Goal: Check status: Check status

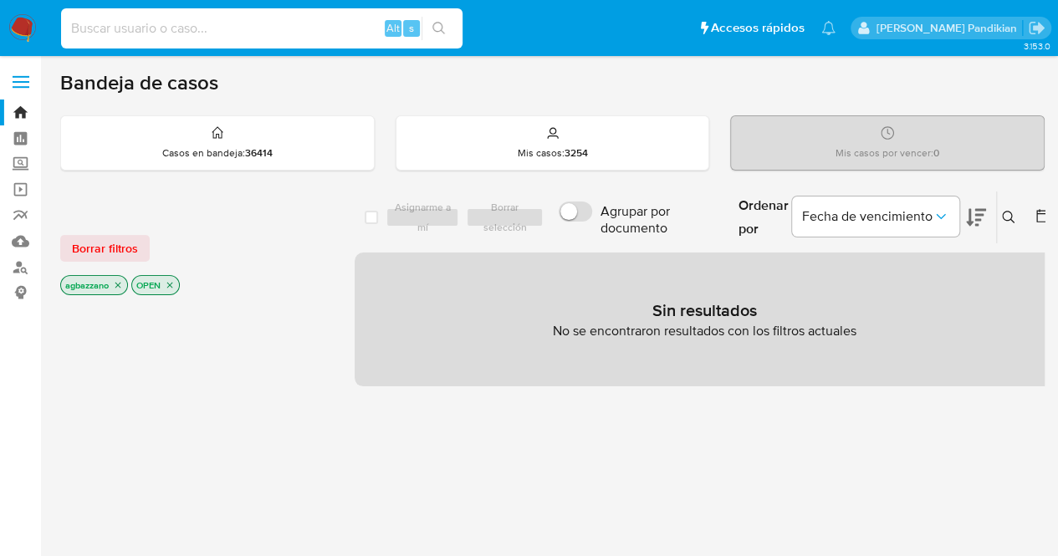
click at [189, 21] on input at bounding box center [262, 29] width 402 height 22
paste input "2582010190"
type input "2582010190"
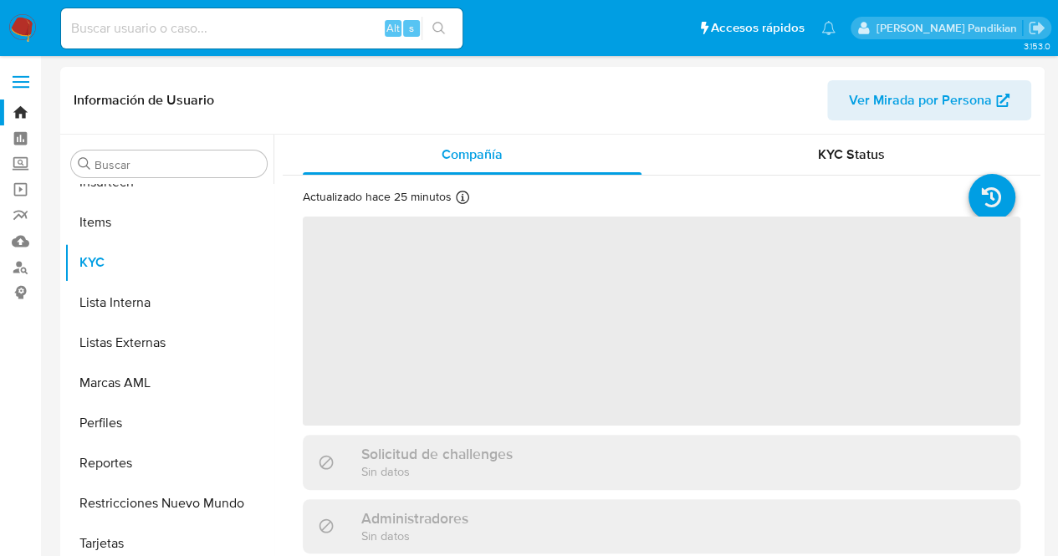
scroll to position [747, 0]
select select "10"
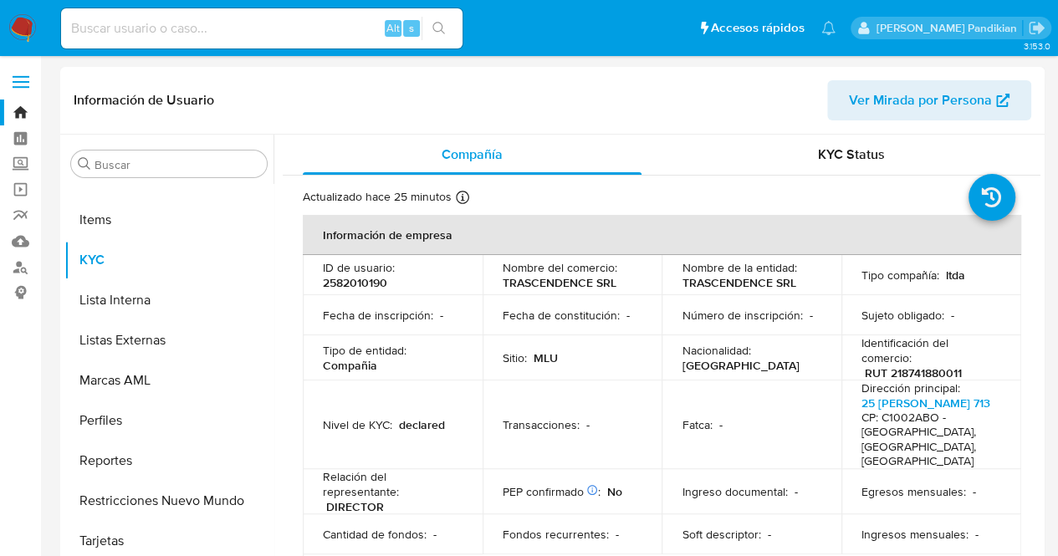
click at [462, 286] on td "ID de usuario : 2582010190" at bounding box center [393, 275] width 180 height 40
click at [894, 158] on div "KYC Status" at bounding box center [851, 155] width 339 height 40
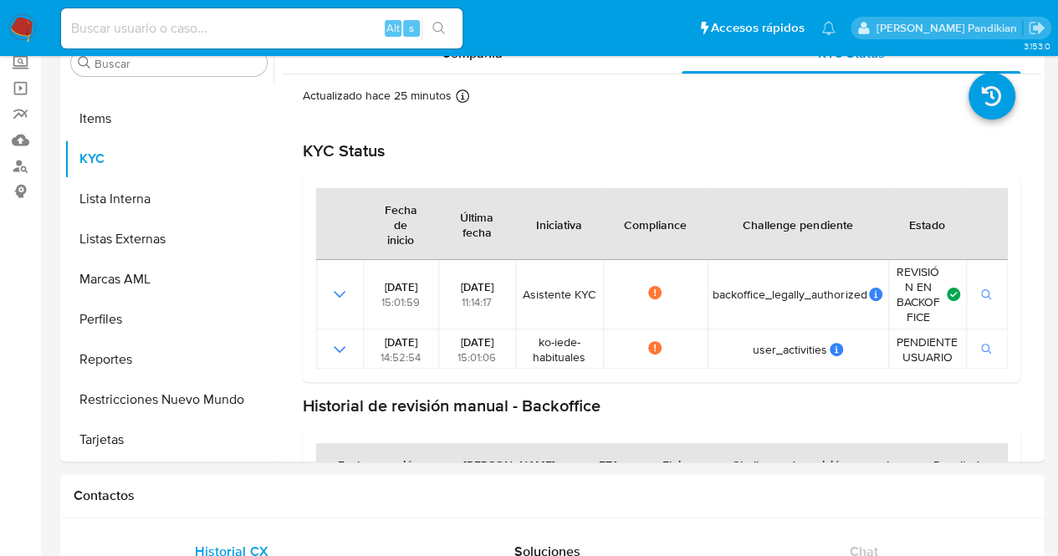
scroll to position [117, 0]
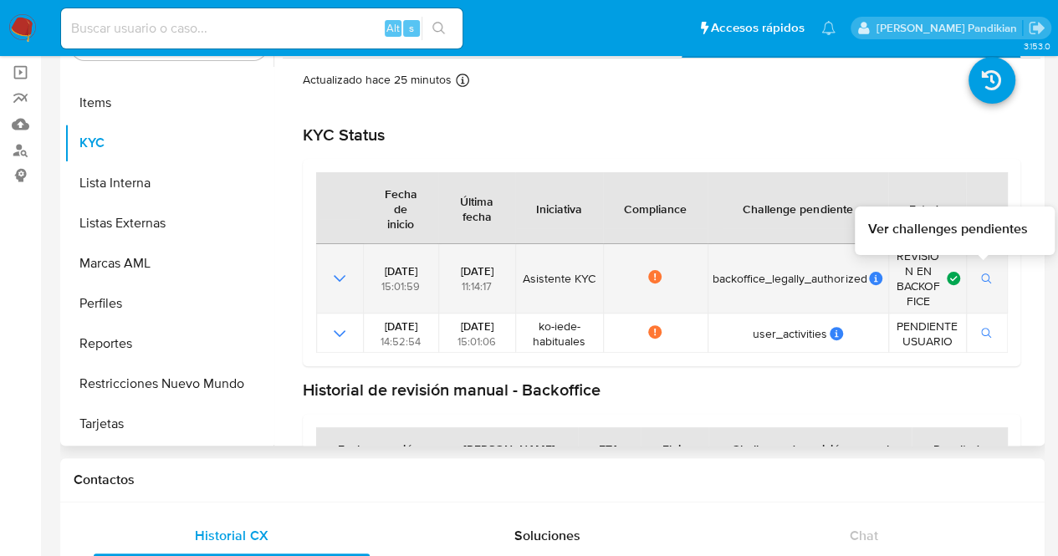
click at [991, 279] on button "button" at bounding box center [987, 279] width 28 height 20
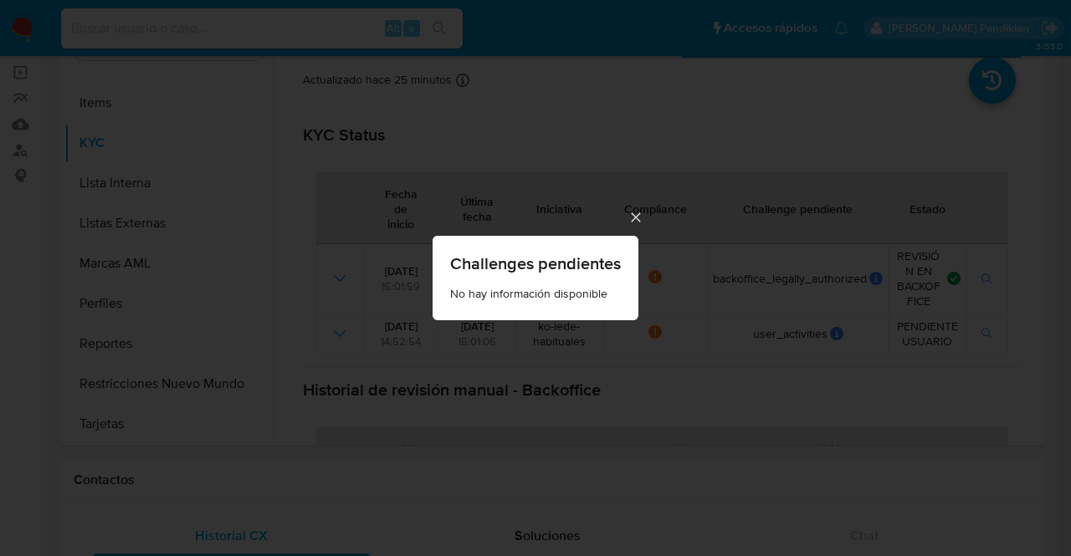
click at [630, 220] on icon "Cerrar" at bounding box center [635, 217] width 17 height 17
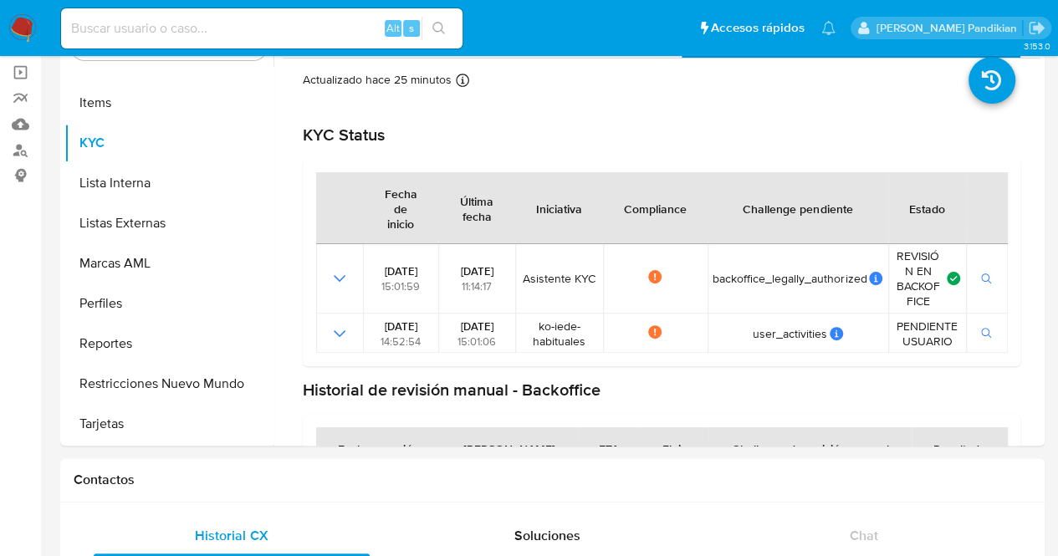
scroll to position [0, 0]
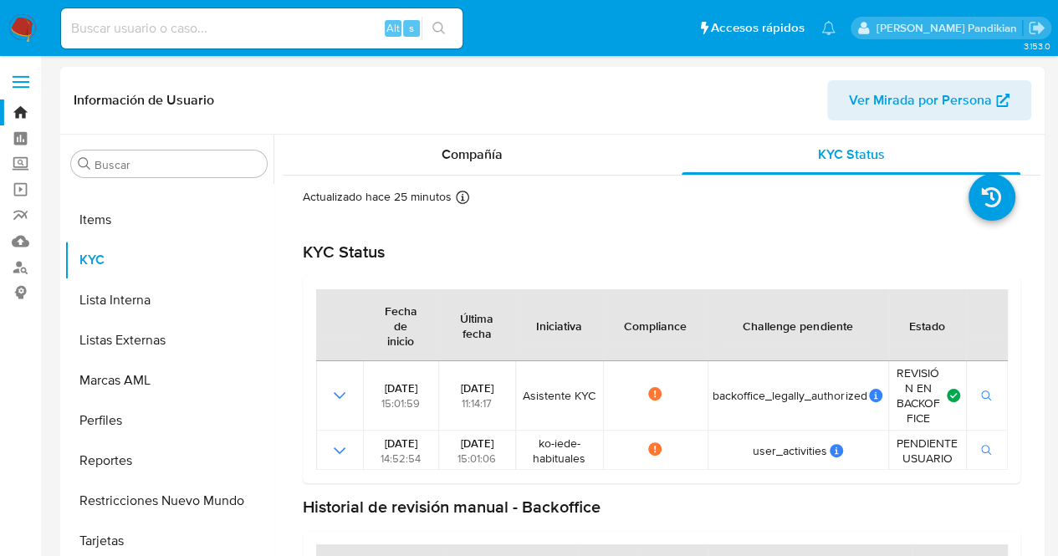
click at [495, 123] on div "Información de Usuario Ver Mirada por Persona" at bounding box center [552, 101] width 985 height 68
click at [517, 146] on div "Compañía" at bounding box center [472, 155] width 339 height 40
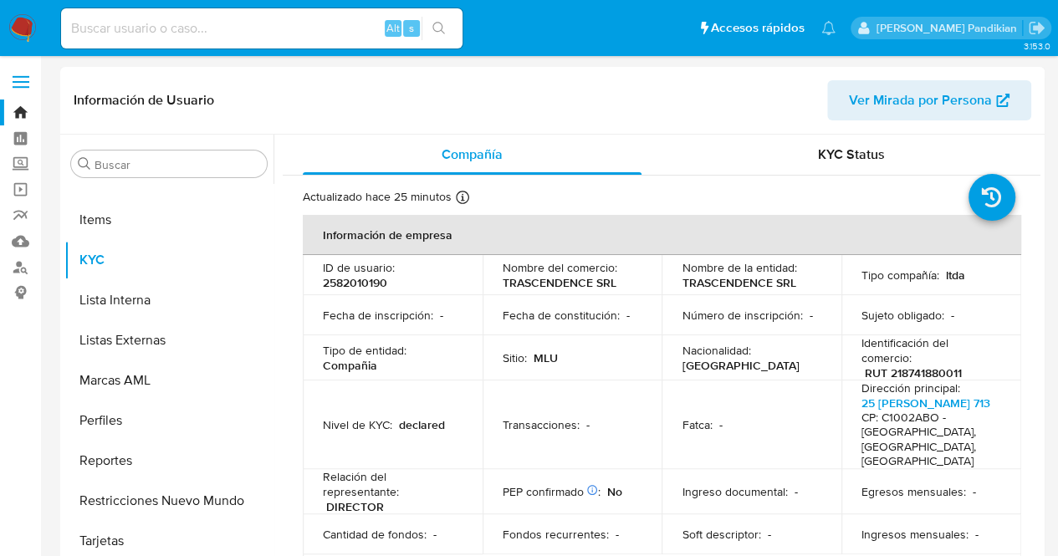
click at [649, 312] on td "Fecha de constitución : -" at bounding box center [573, 315] width 180 height 40
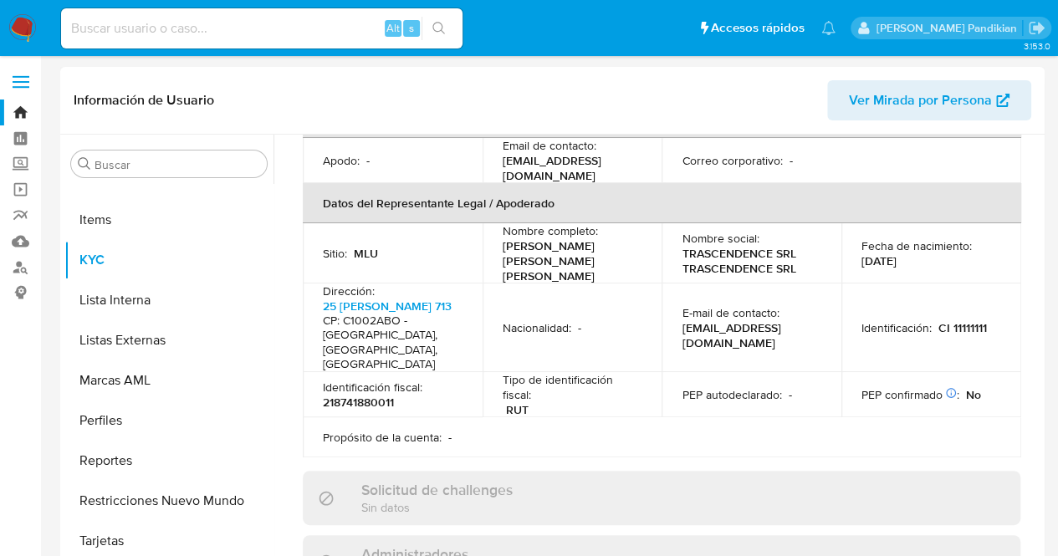
scroll to position [468, 0]
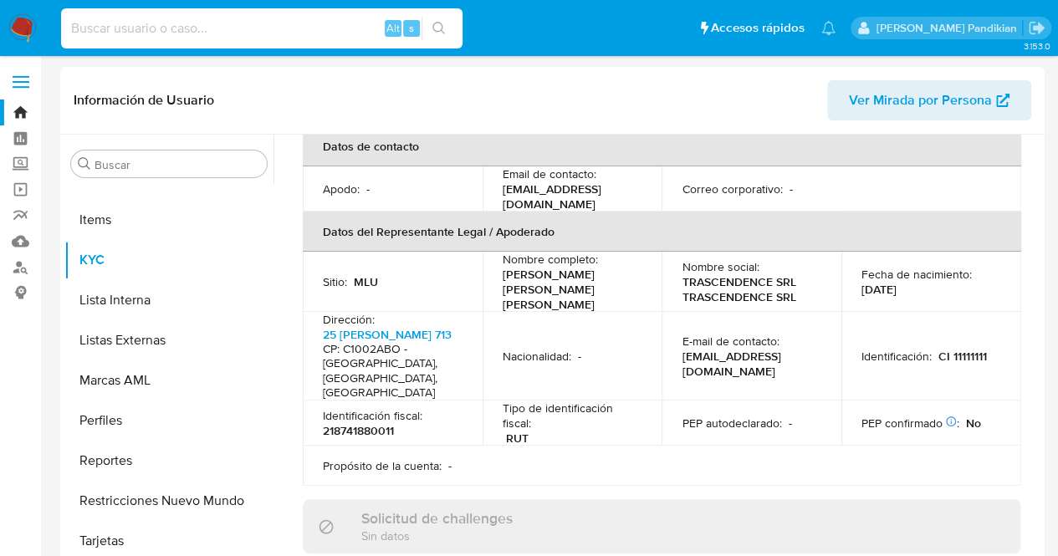
click at [181, 35] on input at bounding box center [262, 29] width 402 height 22
paste input "2600012292"
type input "2600012292"
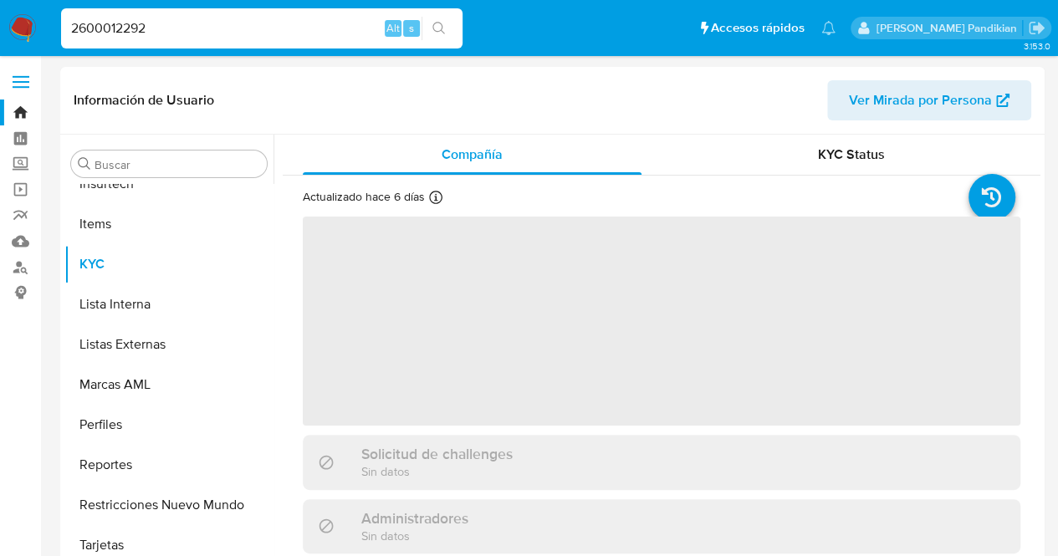
scroll to position [747, 0]
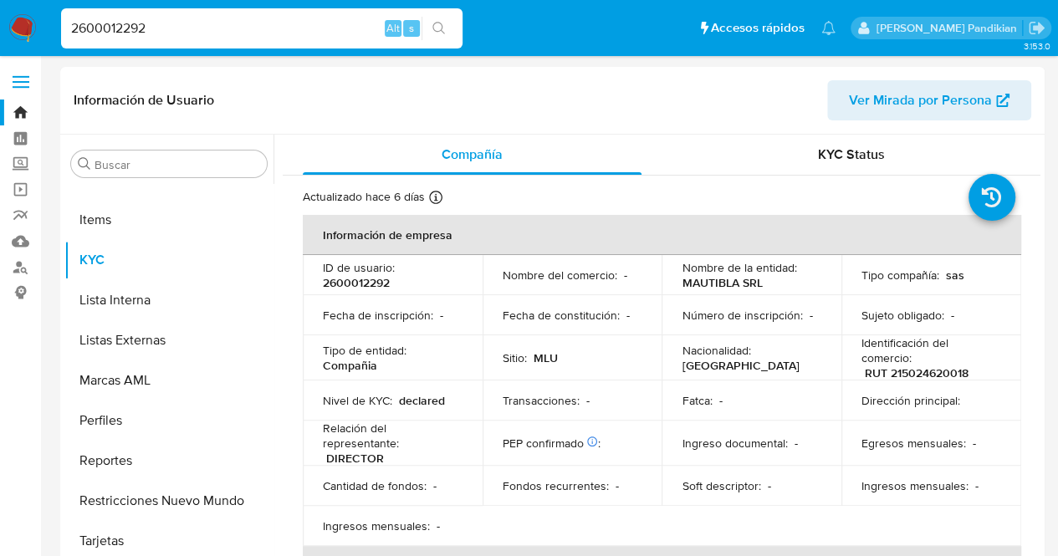
select select "10"
click at [783, 156] on div "KYC Status" at bounding box center [851, 155] width 339 height 40
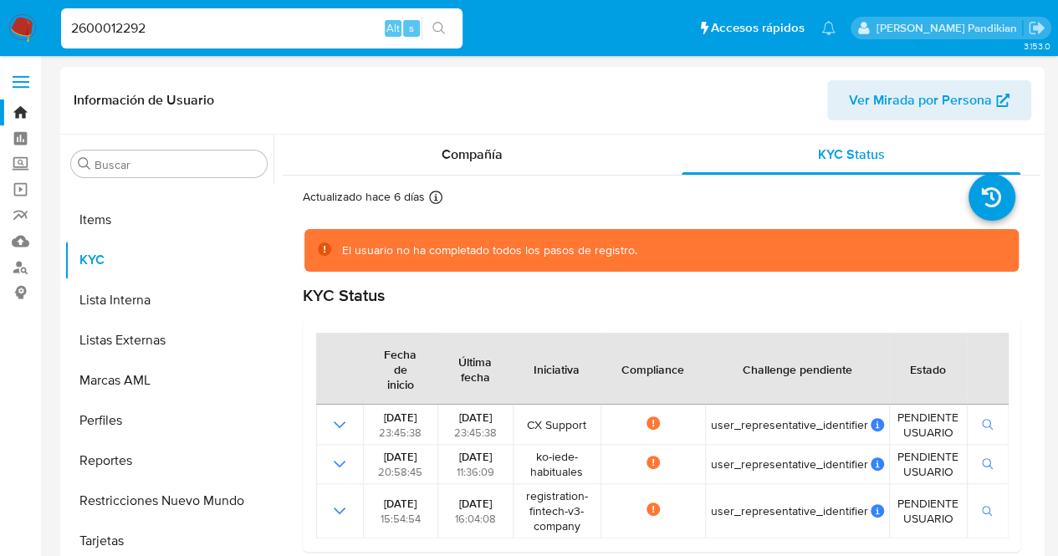
click at [796, 302] on div "KYC Status" at bounding box center [662, 295] width 718 height 21
click at [560, 157] on div "Compañía" at bounding box center [472, 155] width 339 height 40
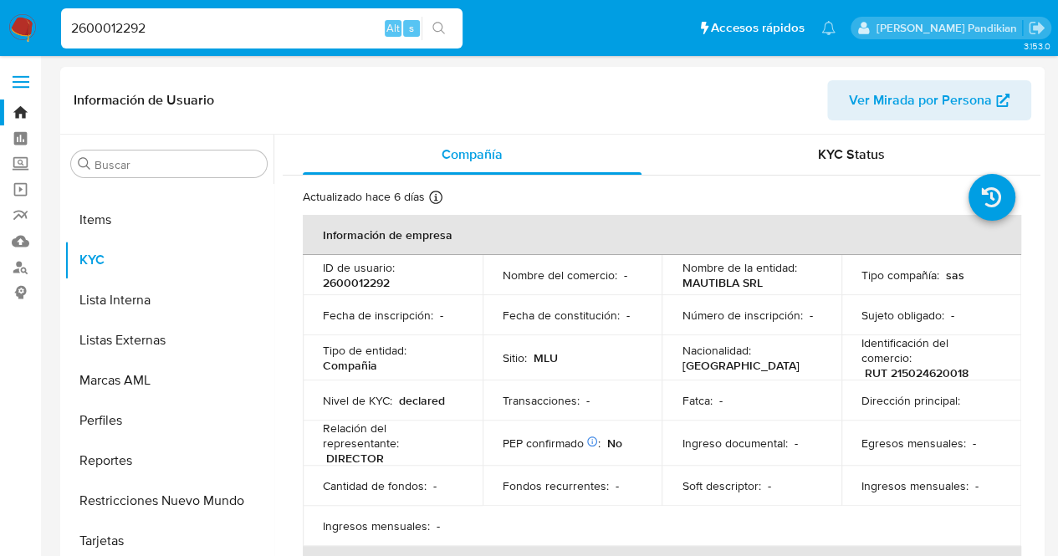
click at [719, 288] on p "MAUTIBLA SRL" at bounding box center [722, 282] width 80 height 15
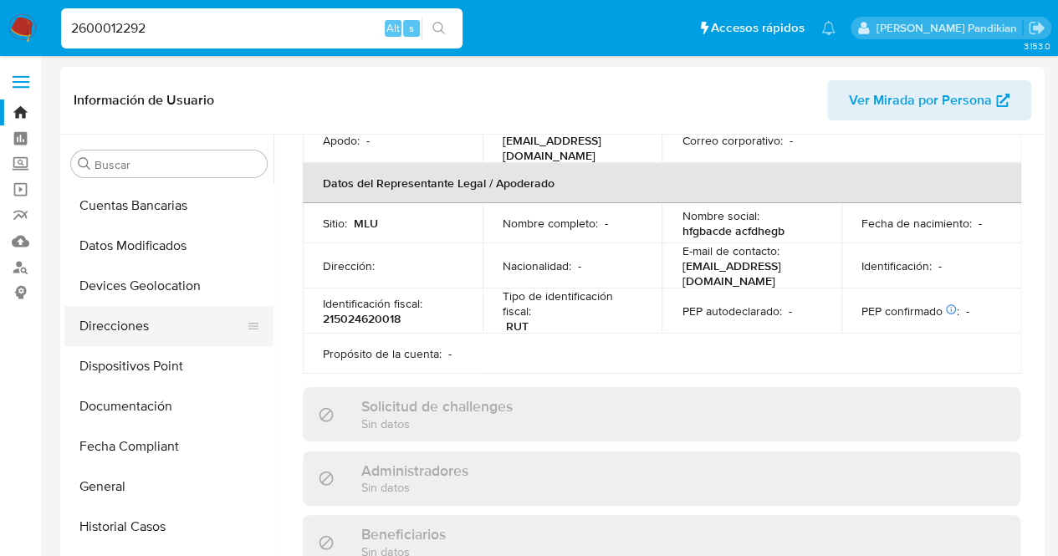
scroll to position [201, 0]
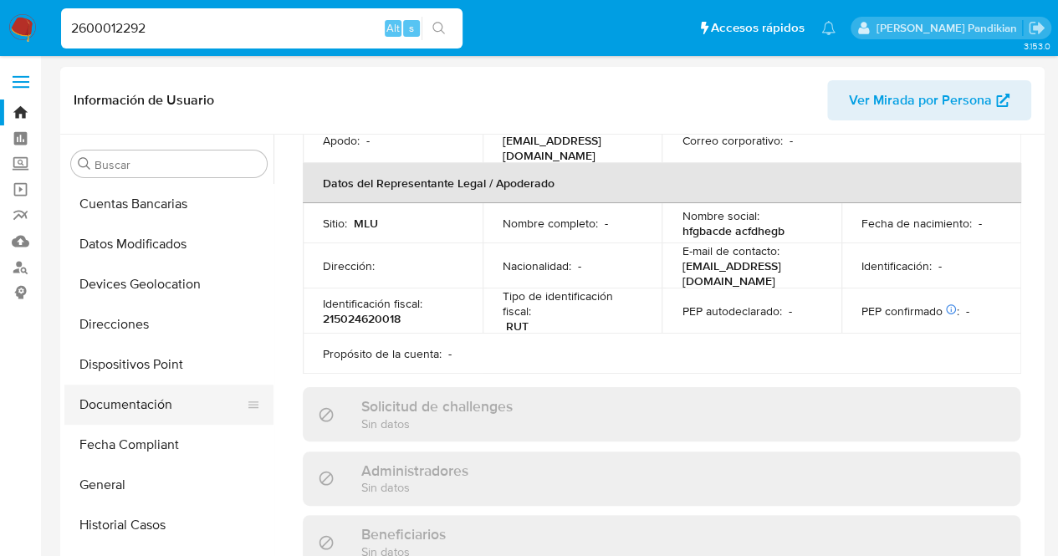
click at [166, 398] on button "Documentación" at bounding box center [162, 405] width 196 height 40
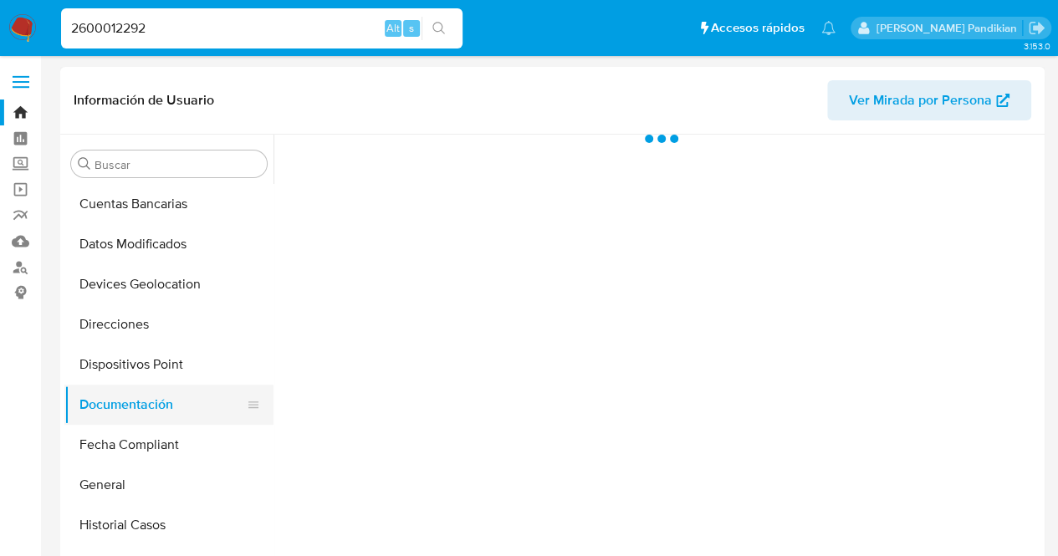
scroll to position [0, 0]
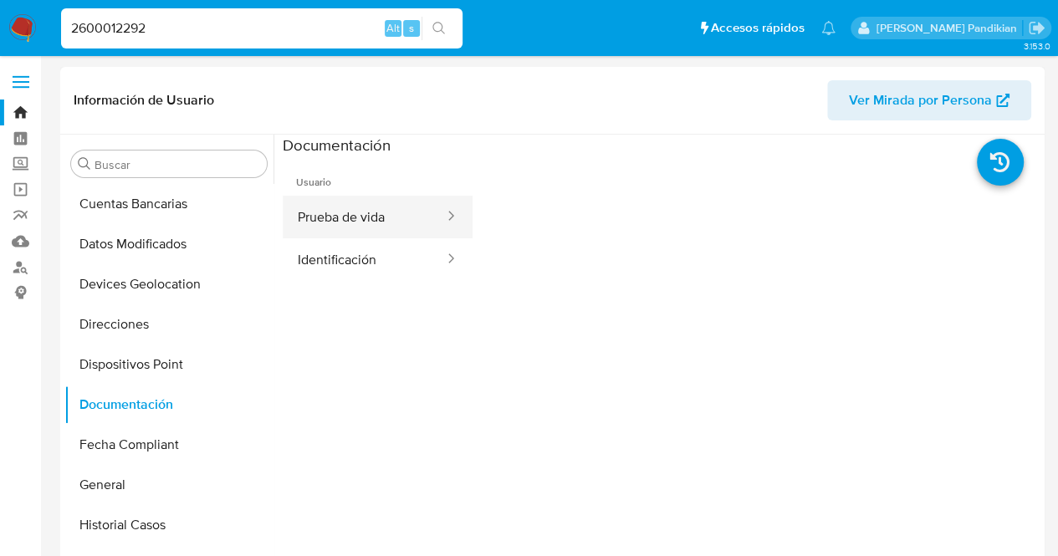
click at [365, 197] on button "Prueba de vida" at bounding box center [364, 217] width 163 height 43
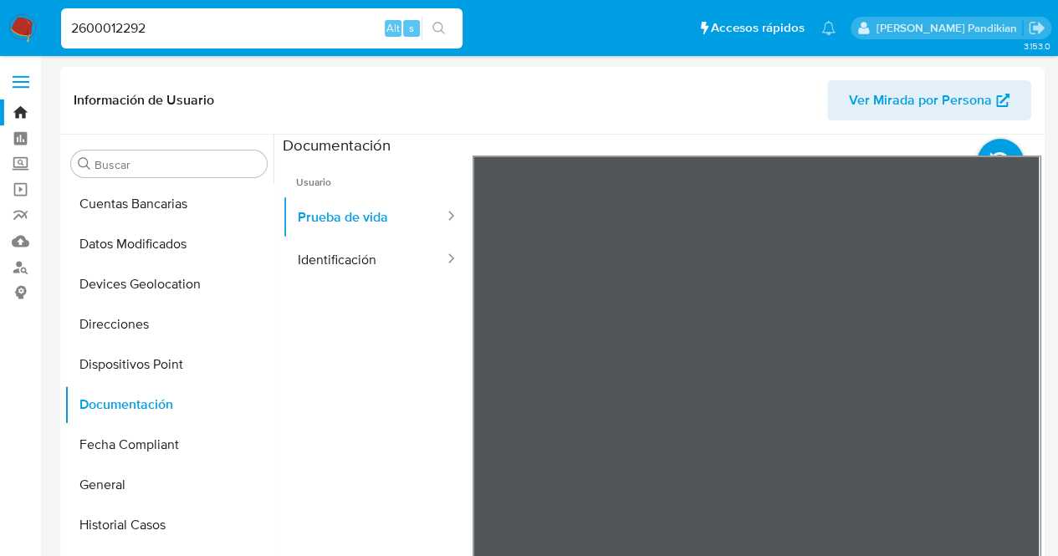
click at [370, 260] on button "Identificación" at bounding box center [364, 259] width 163 height 43
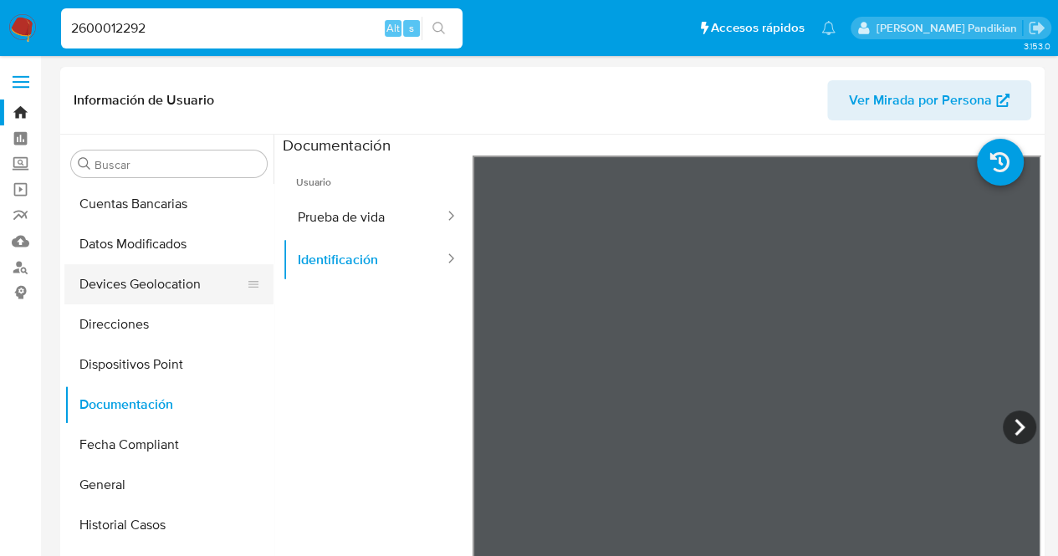
click at [260, 281] on button "Devices Geolocation" at bounding box center [162, 284] width 196 height 40
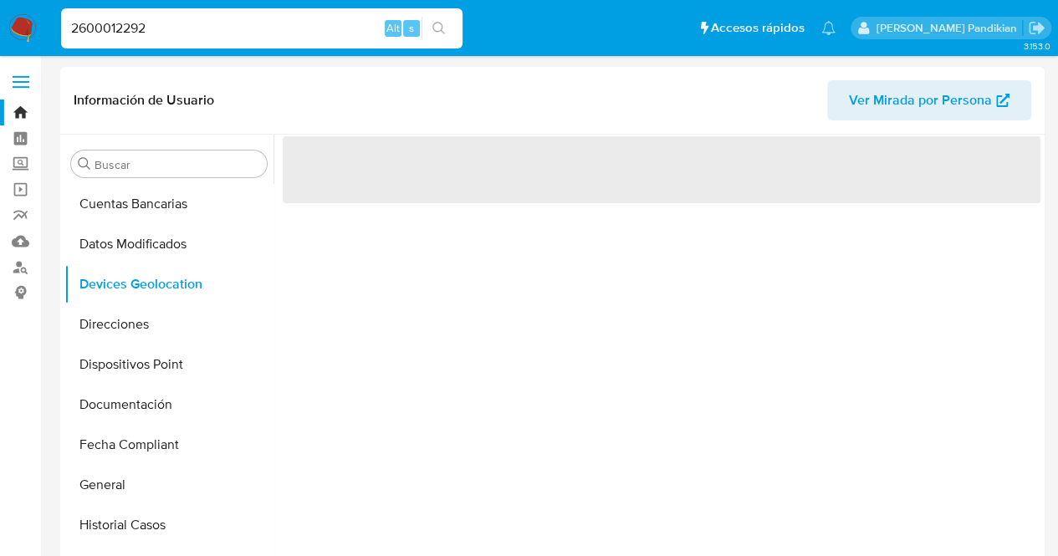
scroll to position [747, 0]
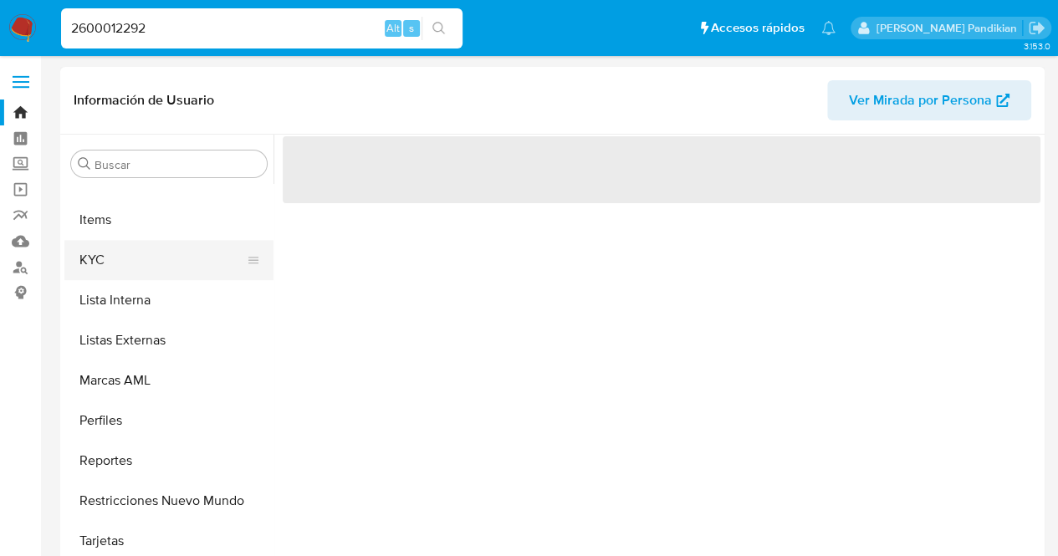
click at [119, 252] on button "KYC" at bounding box center [162, 260] width 196 height 40
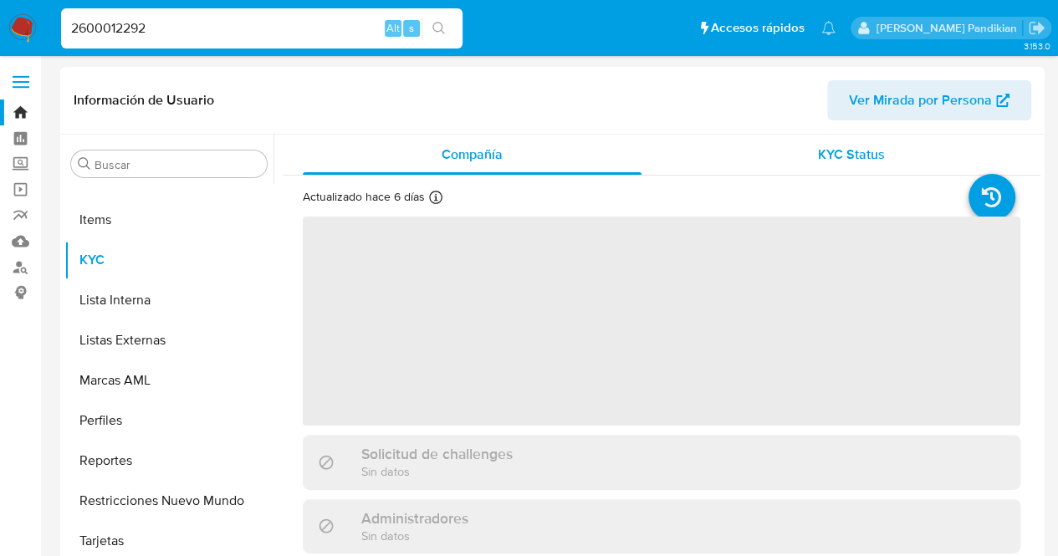
click at [836, 168] on div "KYC Status" at bounding box center [851, 155] width 339 height 40
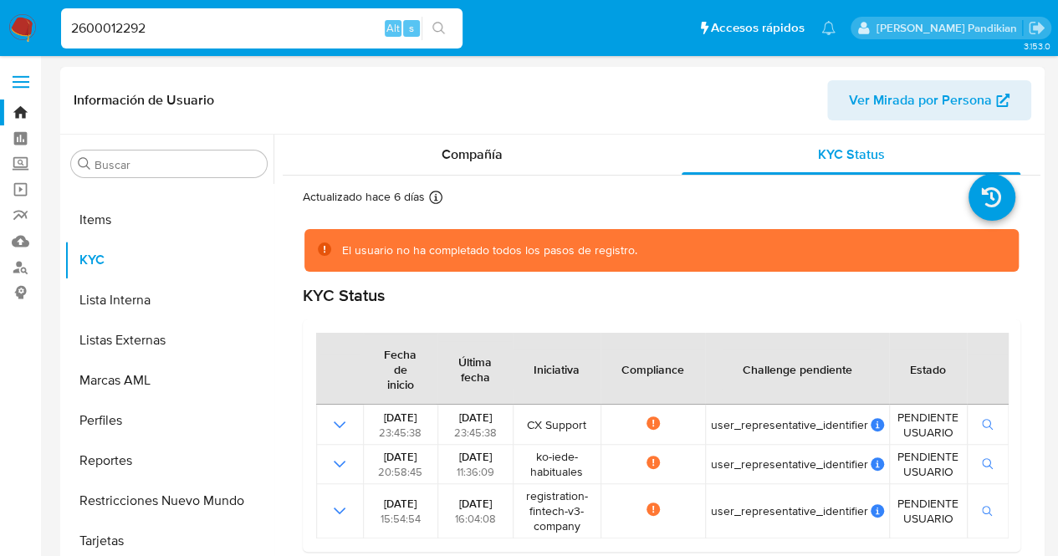
scroll to position [2, 0]
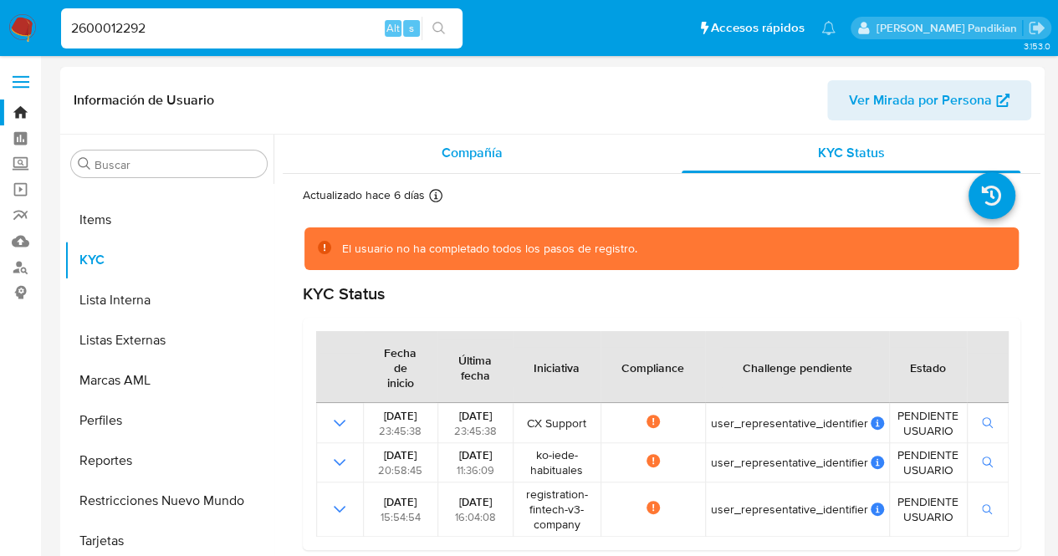
click at [484, 159] on span "Compañía" at bounding box center [472, 152] width 61 height 19
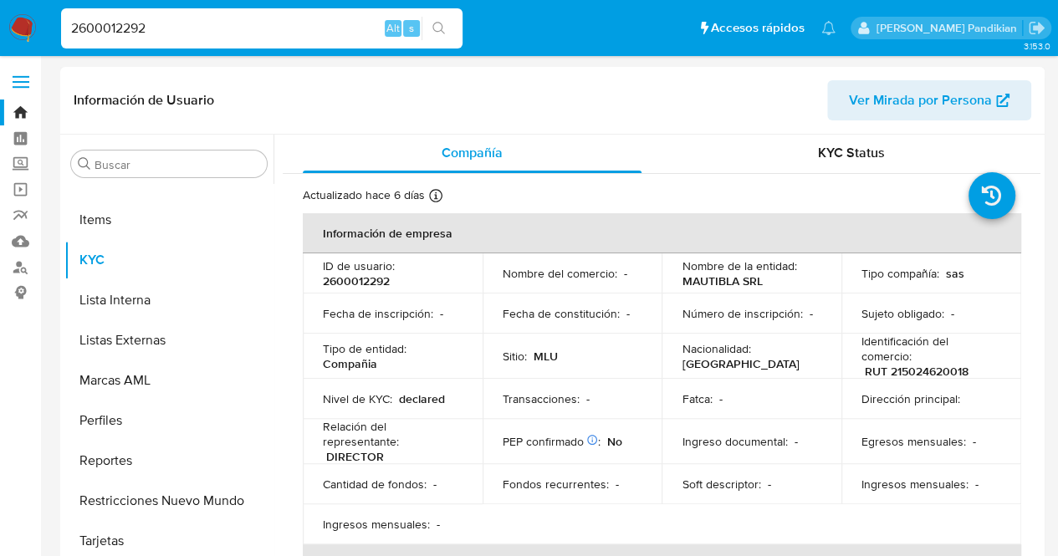
click at [748, 367] on td "Nacionalidad : [GEOGRAPHIC_DATA]" at bounding box center [752, 356] width 180 height 45
drag, startPoint x: 63, startPoint y: 53, endPoint x: 0, endPoint y: 86, distance: 71.1
paste input "332737540"
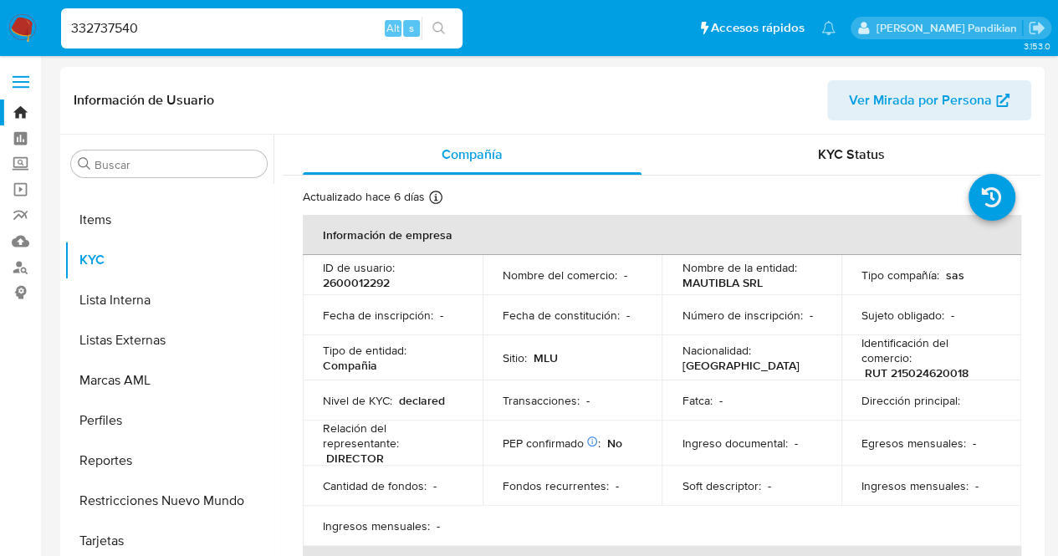
type input "332737540"
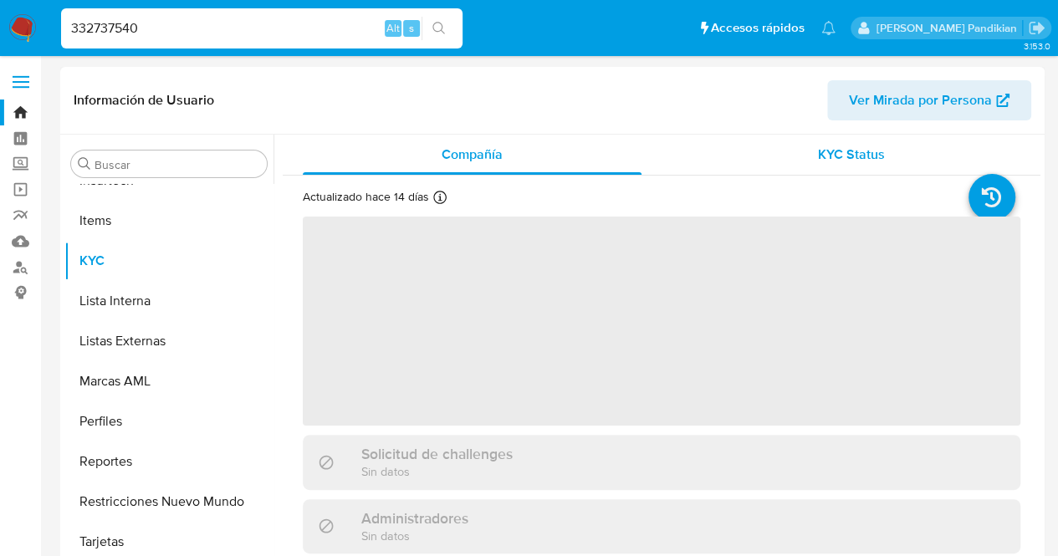
click at [842, 160] on span "KYC Status" at bounding box center [851, 154] width 67 height 19
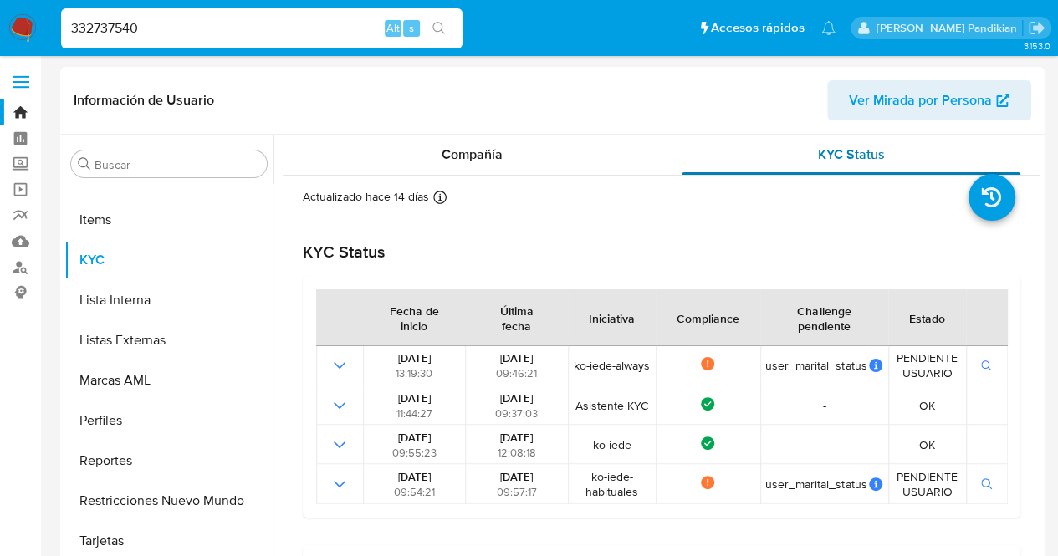
select select "10"
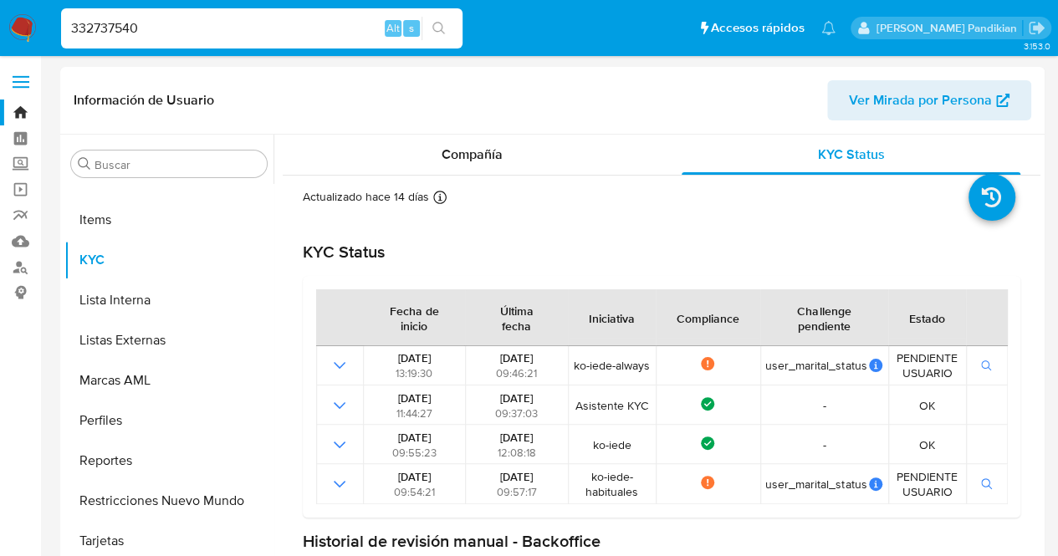
drag, startPoint x: 221, startPoint y: 33, endPoint x: 0, endPoint y: 31, distance: 220.9
click at [0, 31] on nav "Pausado Ver notificaciones 332737540 Alt s Accesos rápidos Presiona las siguien…" at bounding box center [529, 28] width 1058 height 56
paste input "1075776243"
type input "1075776243"
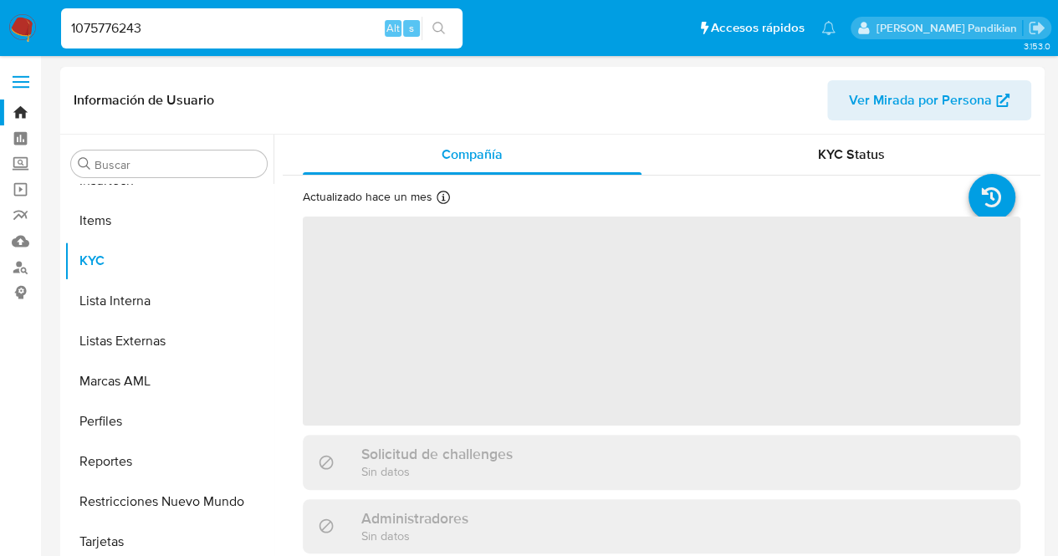
scroll to position [747, 0]
click at [820, 173] on div "KYC Status" at bounding box center [851, 155] width 339 height 40
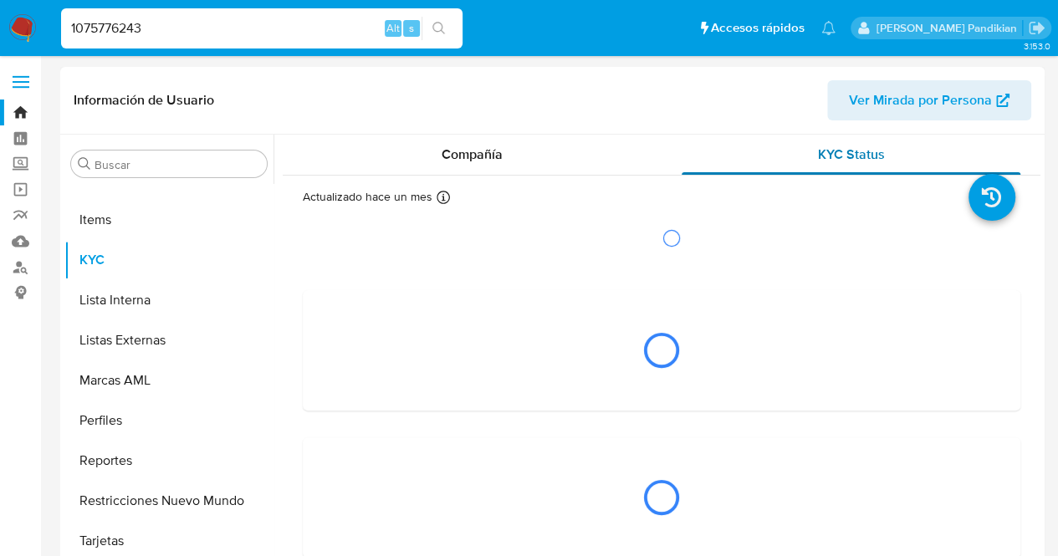
select select "10"
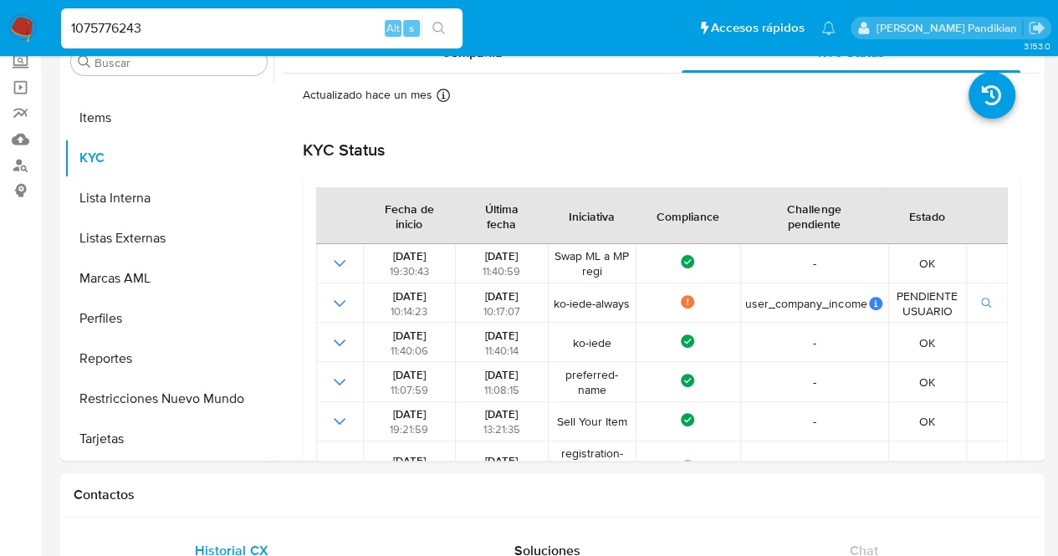
scroll to position [108, 0]
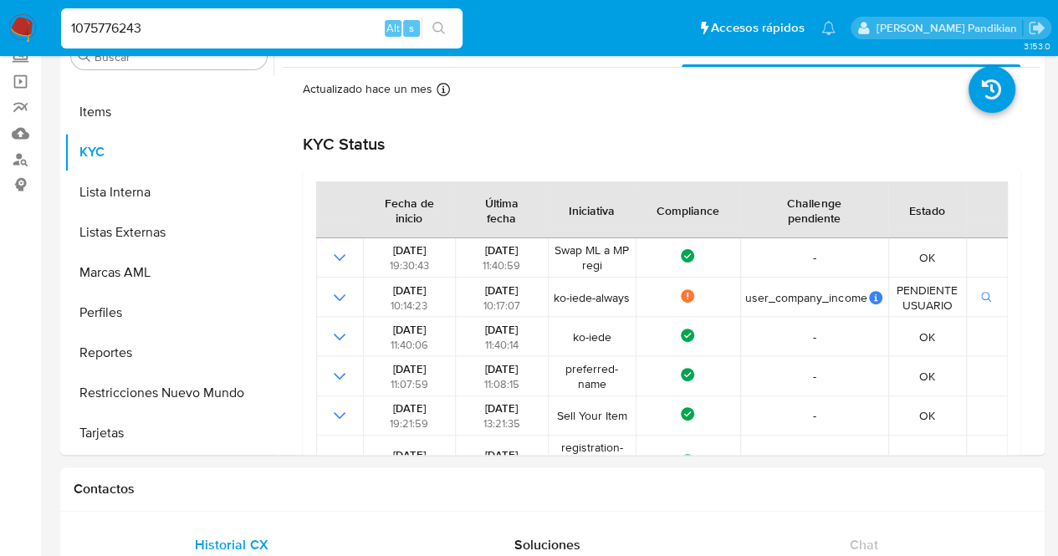
drag, startPoint x: 208, startPoint y: 29, endPoint x: 0, endPoint y: 44, distance: 208.8
click at [0, 44] on nav "Pausado Ver notificaciones 1075776243 Alt s Accesos rápidos Presiona las siguie…" at bounding box center [529, 28] width 1058 height 56
paste input "56788552"
type input "56788552"
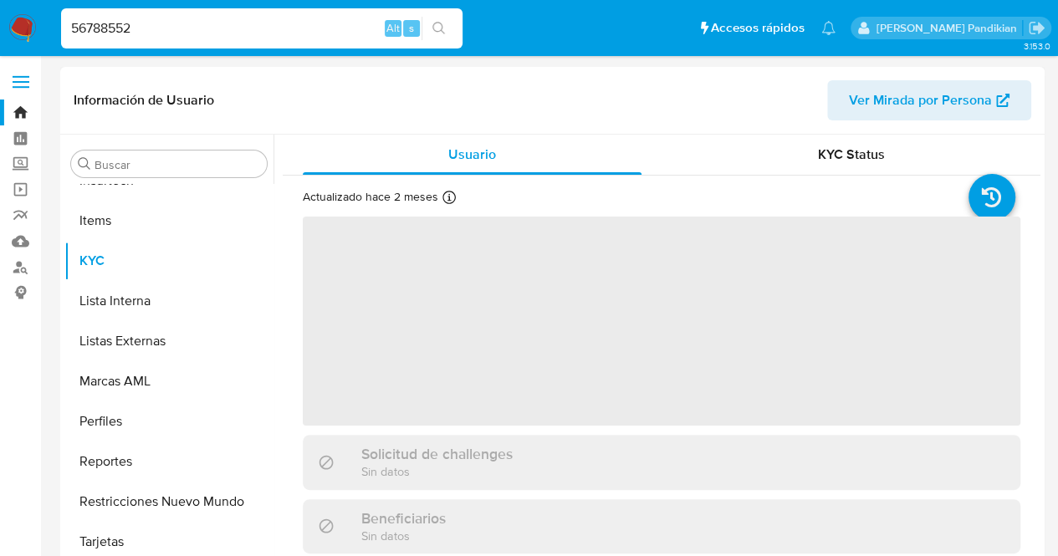
scroll to position [747, 0]
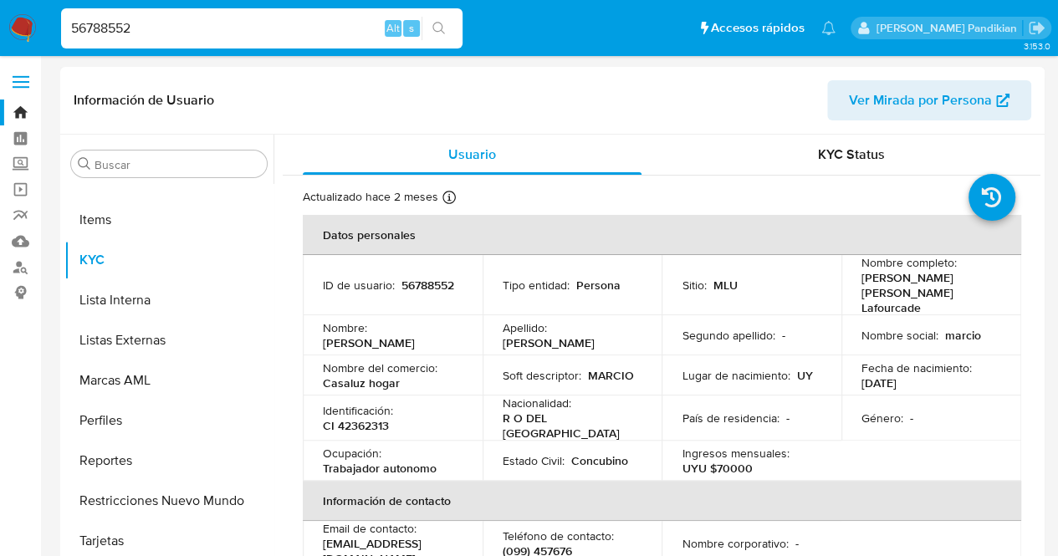
select select "10"
click at [827, 146] on span "KYC Status" at bounding box center [851, 154] width 67 height 19
